Goal: Register for event/course

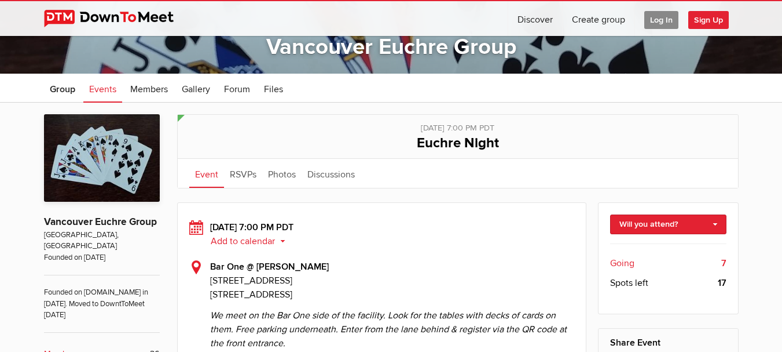
scroll to position [278, 0]
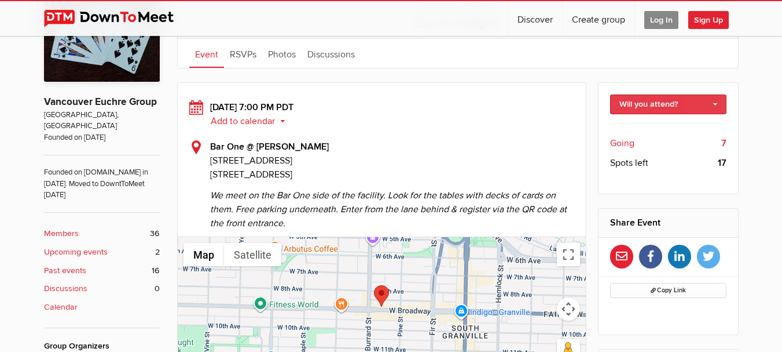
click at [658, 101] on link "Will you attend?" at bounding box center [668, 104] width 116 height 20
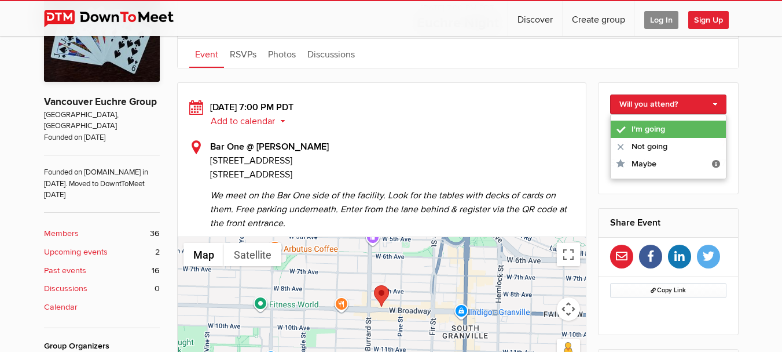
click at [655, 125] on link "I'm going" at bounding box center [668, 128] width 115 height 17
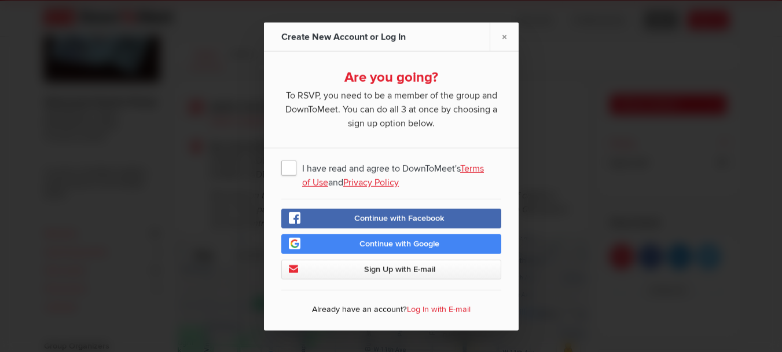
click at [432, 309] on link "Log In with E-mail" at bounding box center [439, 308] width 64 height 10
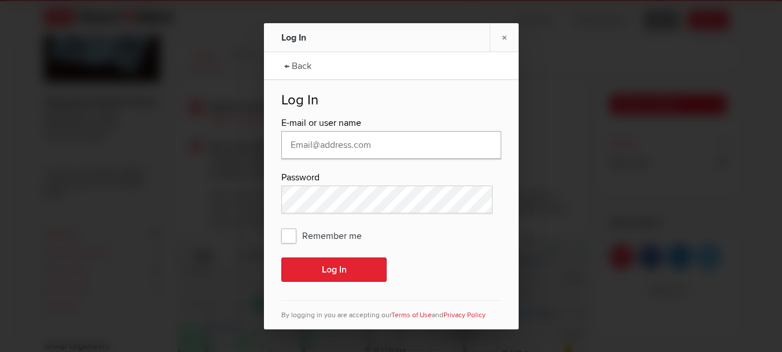
click at [396, 151] on input "text" at bounding box center [391, 145] width 220 height 28
type input "anthonyurrello@gmail.com"
click at [424, 86] on div "← Back Log In E-mail or user name anthonyurrello@gmail.com Password Remember me…" at bounding box center [391, 190] width 255 height 277
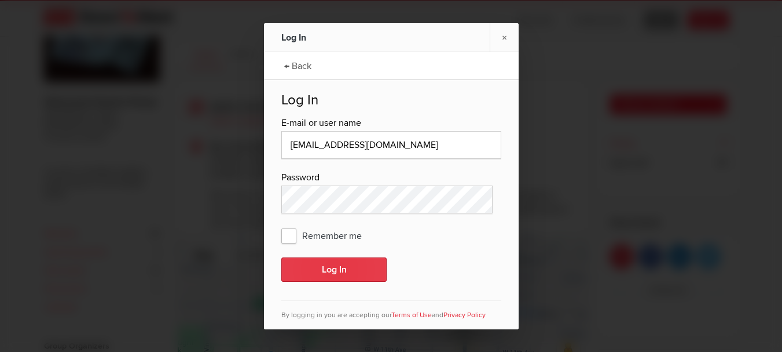
click at [349, 273] on button "Log In" at bounding box center [333, 269] width 105 height 24
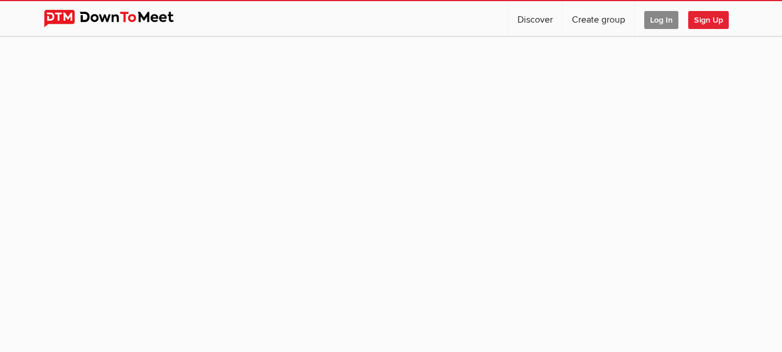
click at [659, 23] on span "Log In" at bounding box center [662, 20] width 34 height 18
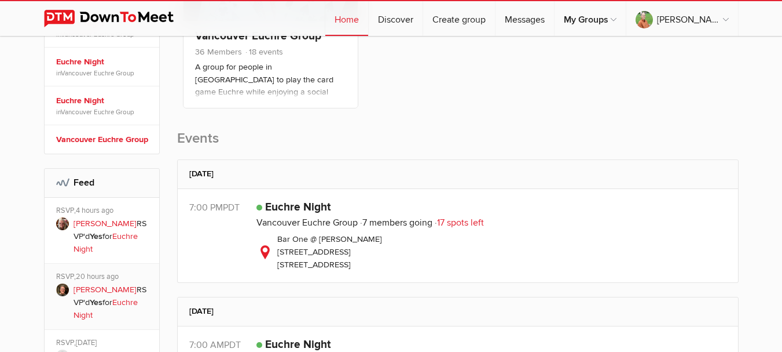
scroll to position [348, 0]
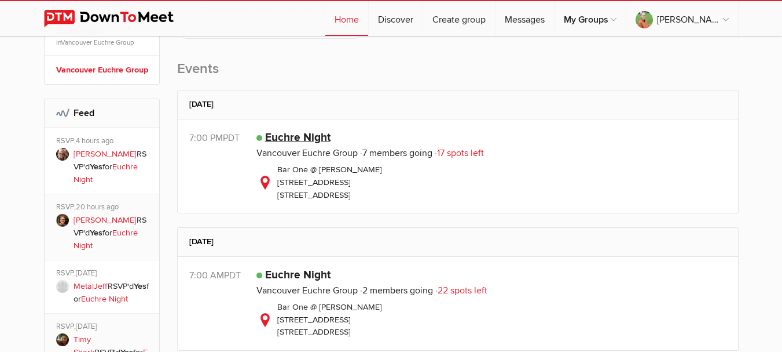
click at [297, 137] on link "Euchre Night" at bounding box center [297, 137] width 65 height 14
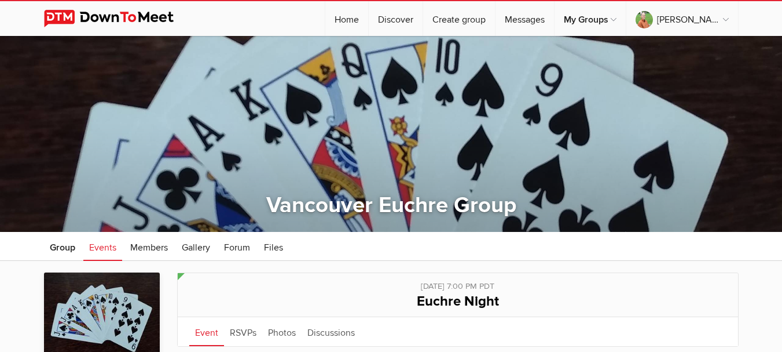
click at [782, 151] on div at bounding box center [391, 134] width 782 height 196
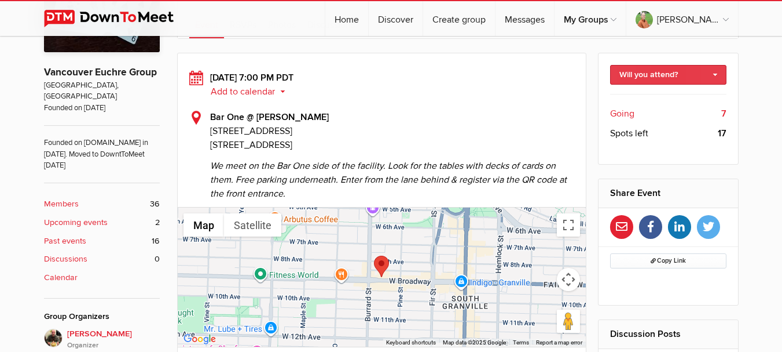
click at [661, 78] on link "Will you attend?" at bounding box center [668, 75] width 116 height 20
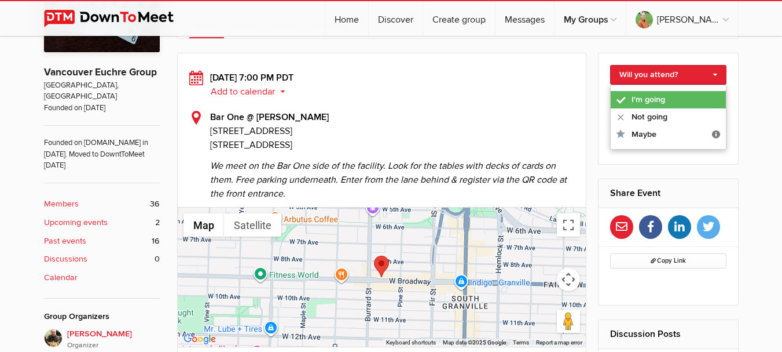
click at [662, 94] on link "I'm going" at bounding box center [668, 99] width 115 height 17
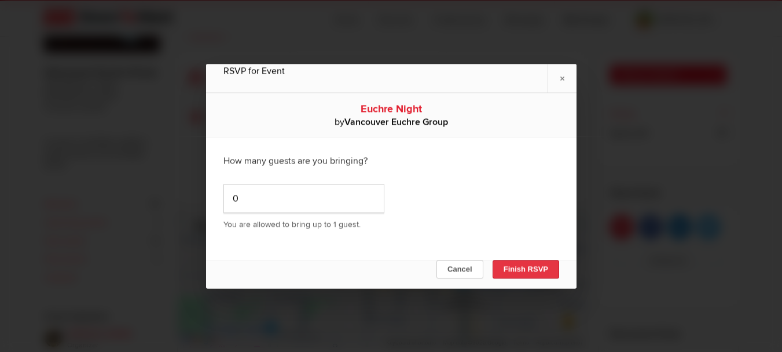
click at [529, 272] on button "Finish RSVP" at bounding box center [525, 268] width 67 height 19
